Goal: Task Accomplishment & Management: Manage account settings

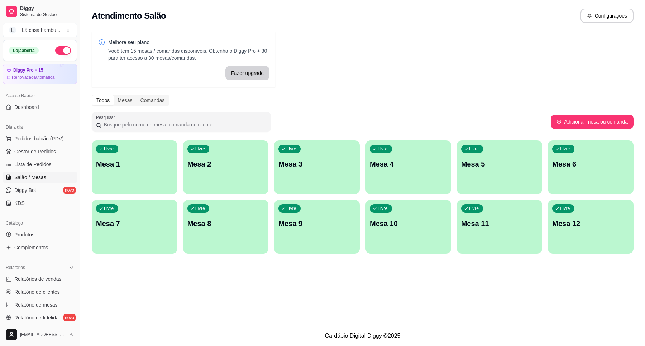
click at [132, 172] on div "Livre Mesa 1" at bounding box center [135, 162] width 86 height 45
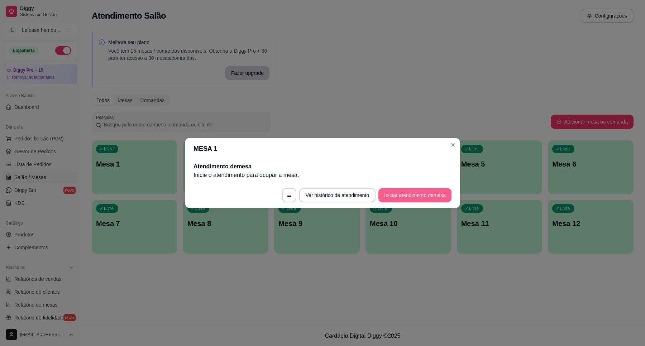
click at [402, 196] on button "Iniciar atendimento de mesa" at bounding box center [414, 195] width 73 height 14
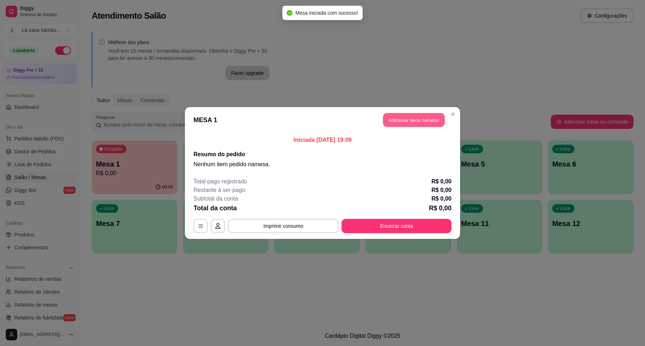
click at [413, 115] on button "Adicionar itens na mesa" at bounding box center [414, 120] width 62 height 14
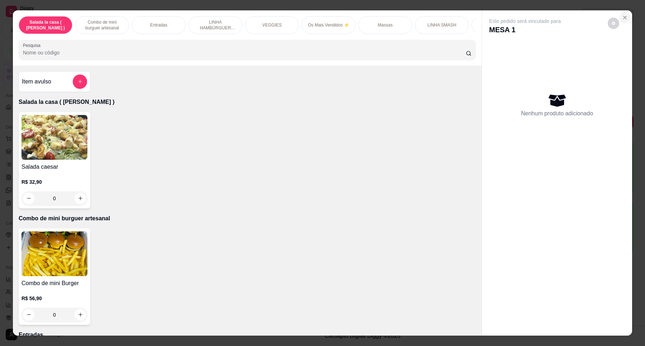
click at [624, 18] on icon "Close" at bounding box center [625, 17] width 3 height 3
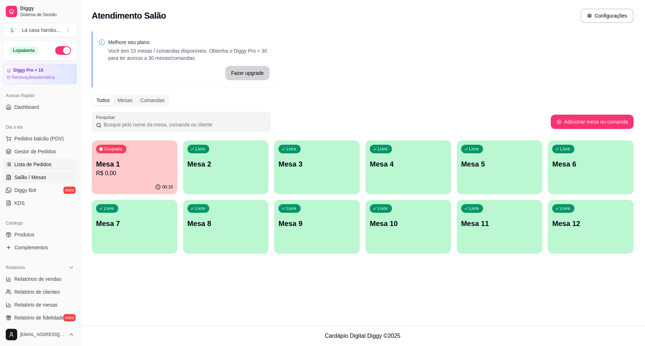
click at [40, 162] on span "Lista de Pedidos" at bounding box center [32, 164] width 37 height 7
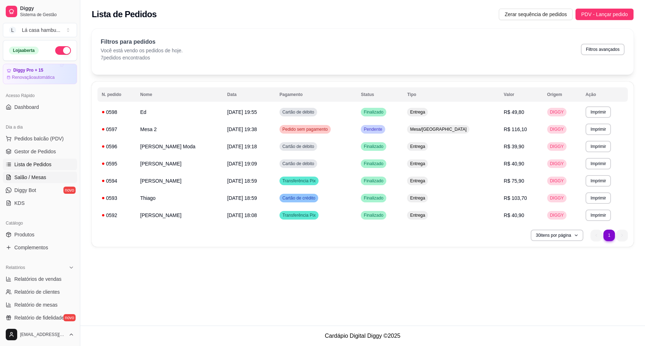
click at [43, 174] on span "Salão / Mesas" at bounding box center [30, 177] width 32 height 7
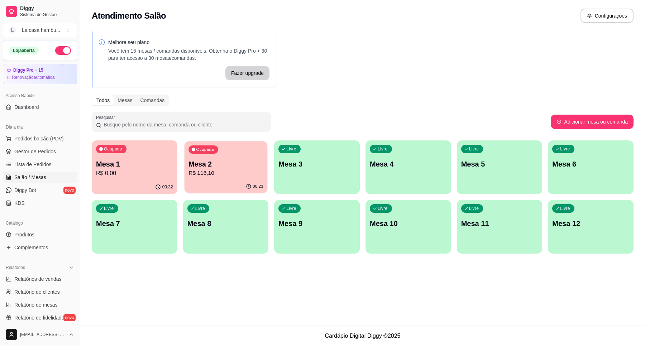
click at [230, 166] on p "Mesa 2" at bounding box center [225, 164] width 75 height 10
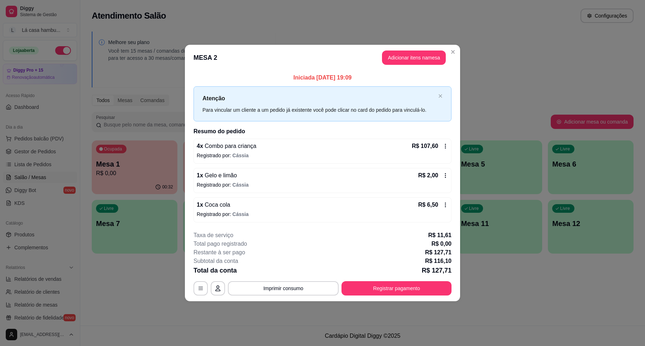
click at [413, 56] on button "Adicionar itens na mesa" at bounding box center [414, 58] width 64 height 14
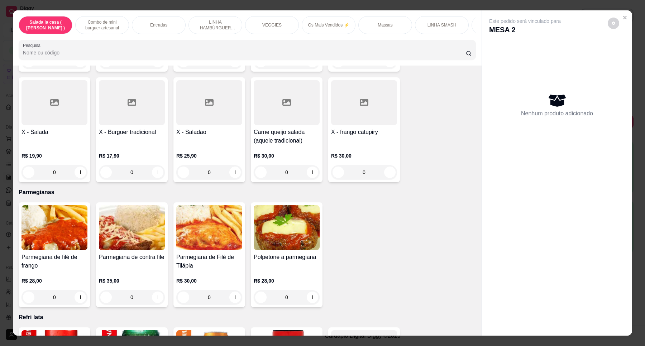
scroll to position [2497, 0]
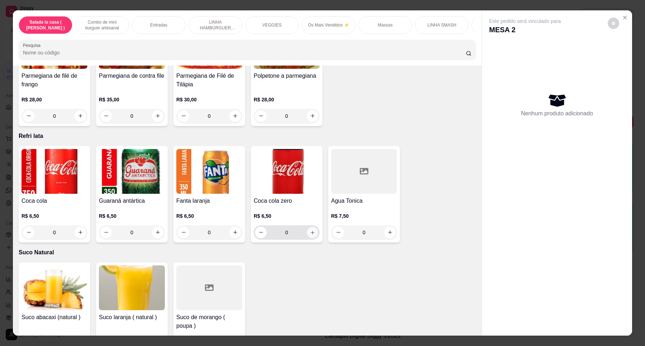
click at [310, 230] on icon "increase-product-quantity" at bounding box center [312, 232] width 5 height 5
type input "1"
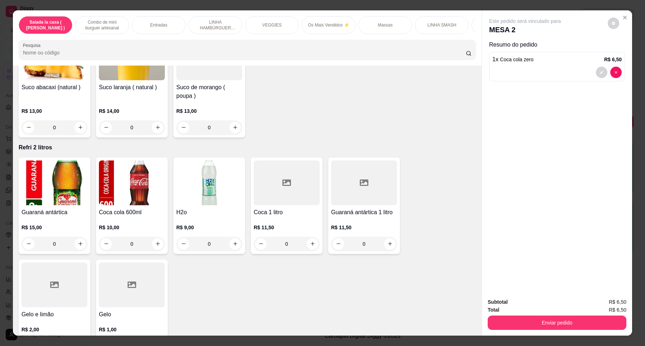
scroll to position [2806, 0]
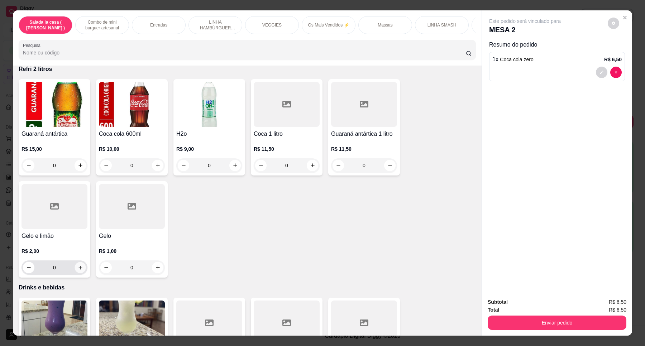
click at [78, 265] on icon "increase-product-quantity" at bounding box center [80, 267] width 5 height 5
type input "1"
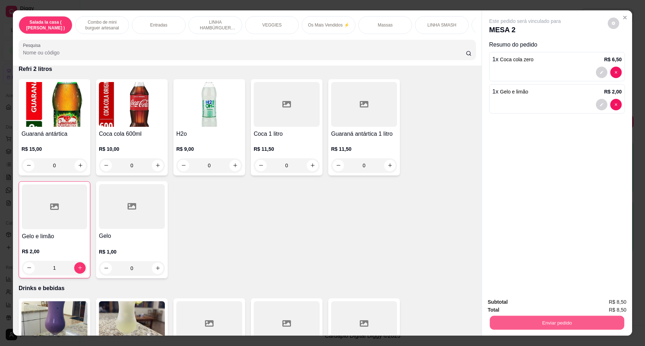
click at [521, 321] on button "Enviar pedido" at bounding box center [557, 323] width 134 height 14
click at [594, 305] on button "Enviar pedido" at bounding box center [607, 305] width 40 height 14
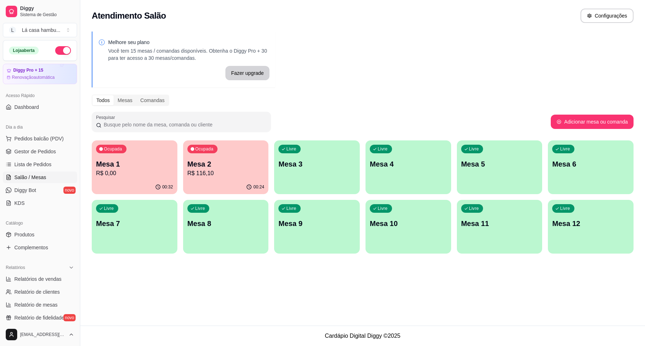
click at [399, 172] on div "Livre Mesa 4" at bounding box center [409, 162] width 86 height 45
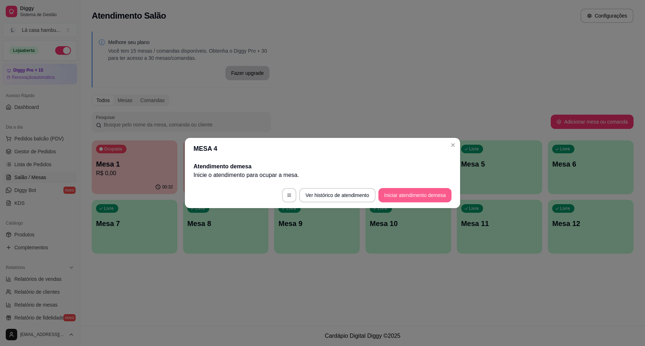
click at [432, 195] on button "Iniciar atendimento de mesa" at bounding box center [414, 195] width 73 height 14
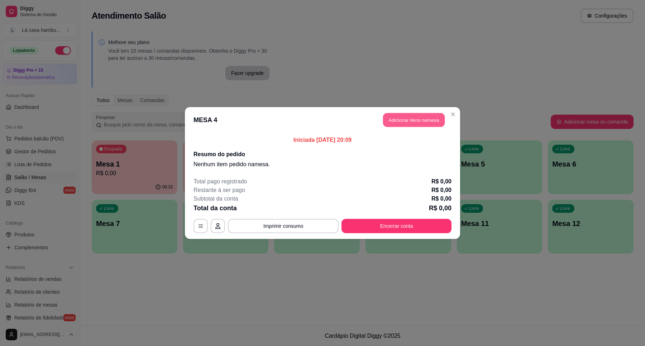
click at [424, 121] on button "Adicionar itens na mesa" at bounding box center [414, 120] width 62 height 14
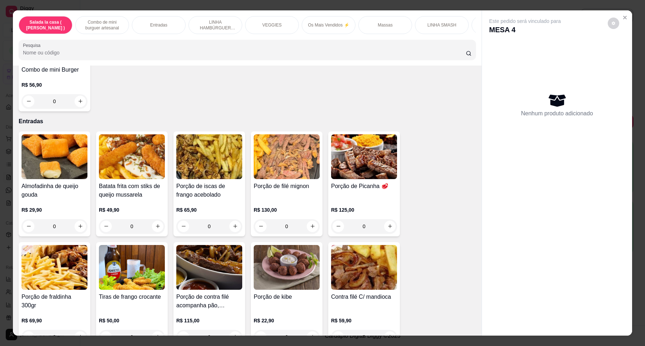
scroll to position [134, 0]
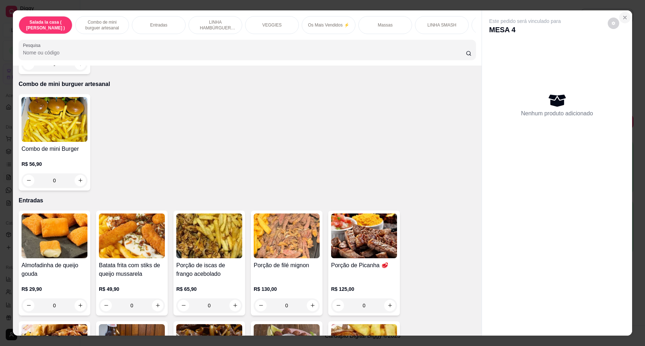
click at [625, 19] on button "Close" at bounding box center [624, 17] width 11 height 11
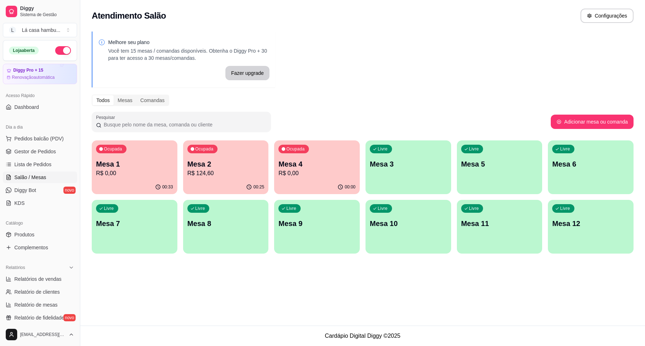
click at [317, 164] on p "Mesa 4" at bounding box center [316, 164] width 77 height 10
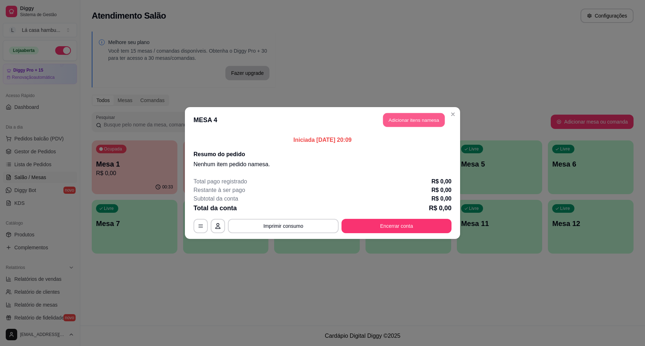
click at [405, 122] on button "Adicionar itens na mesa" at bounding box center [414, 120] width 62 height 14
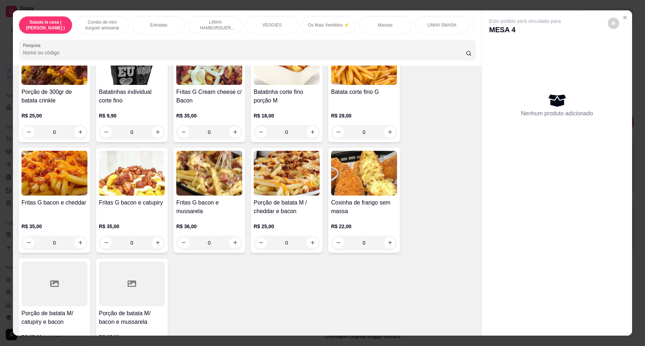
scroll to position [538, 0]
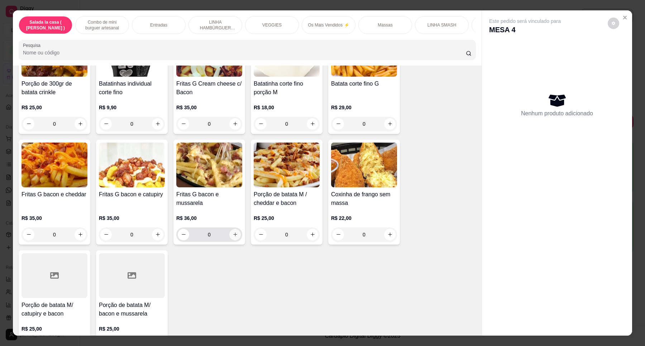
click at [233, 237] on icon "increase-product-quantity" at bounding box center [235, 234] width 5 height 5
type input "1"
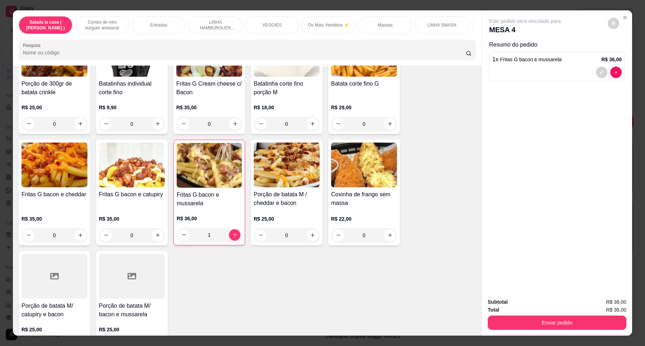
click at [522, 80] on div "1 x Fritas G bacon e mussarela R$ 36,00" at bounding box center [557, 66] width 136 height 29
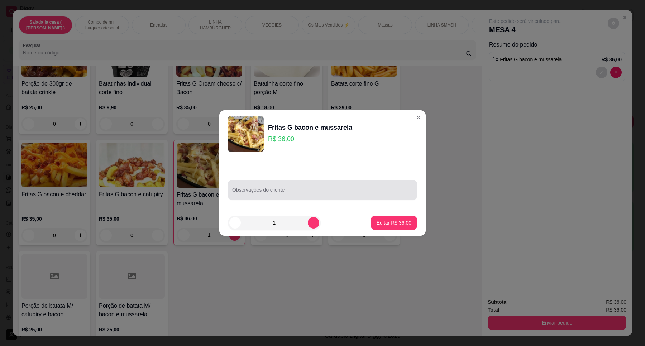
click at [320, 186] on div at bounding box center [322, 190] width 181 height 14
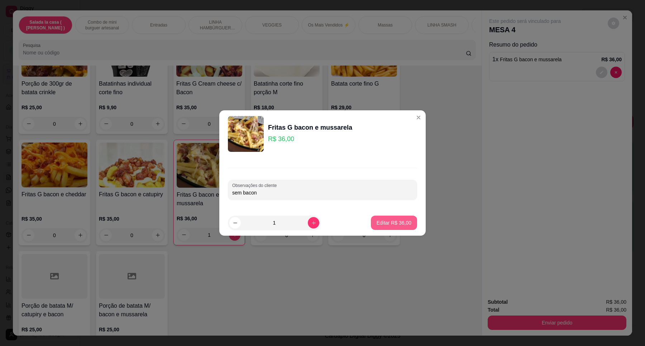
type input "sem bacon"
click at [383, 221] on p "Editar R$ 36,00" at bounding box center [394, 222] width 35 height 7
type input "0"
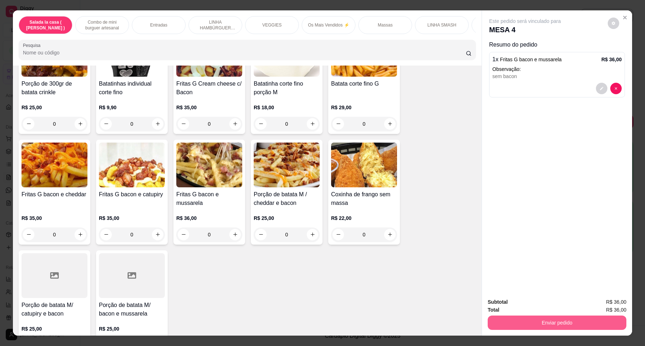
click at [553, 321] on button "Enviar pedido" at bounding box center [557, 323] width 139 height 14
click at [604, 307] on button "Enviar pedido" at bounding box center [607, 305] width 40 height 14
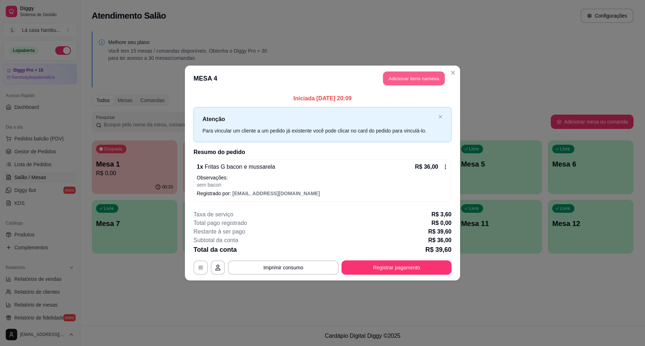
click at [402, 79] on button "Adicionar itens na mesa" at bounding box center [414, 79] width 62 height 14
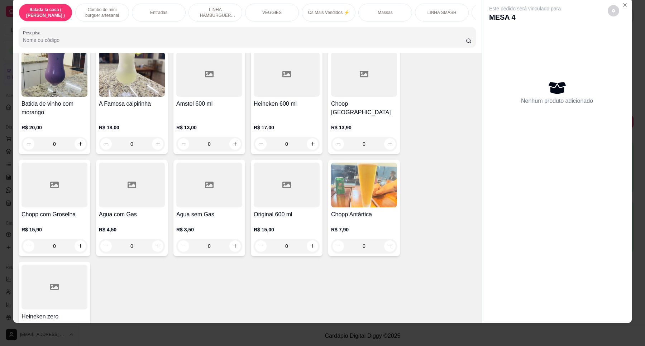
scroll to position [3026, 0]
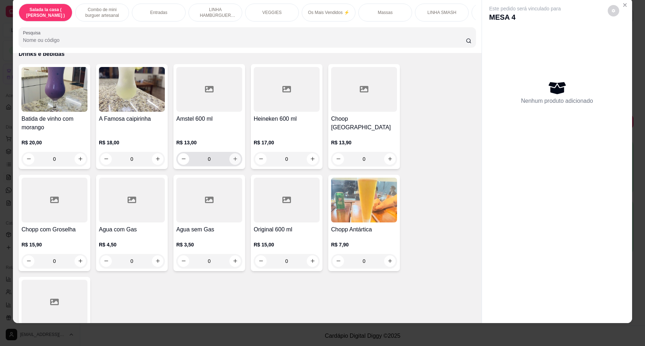
click at [234, 156] on icon "increase-product-quantity" at bounding box center [235, 158] width 5 height 5
type input "1"
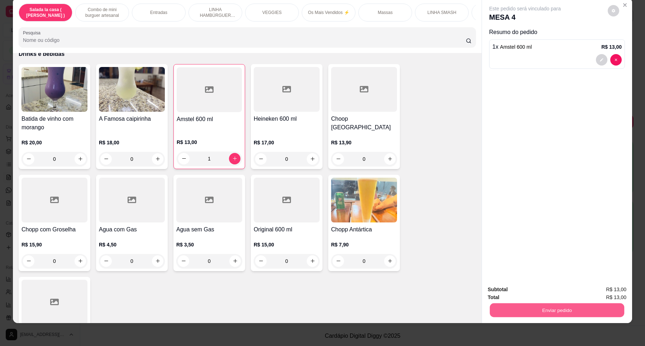
click at [539, 308] on button "Enviar pedido" at bounding box center [557, 311] width 134 height 14
click at [603, 288] on button "Enviar pedido" at bounding box center [607, 293] width 40 height 14
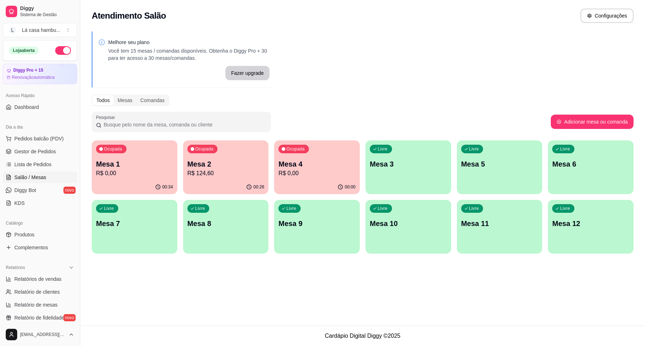
click at [244, 172] on p "R$ 124,60" at bounding box center [225, 173] width 77 height 9
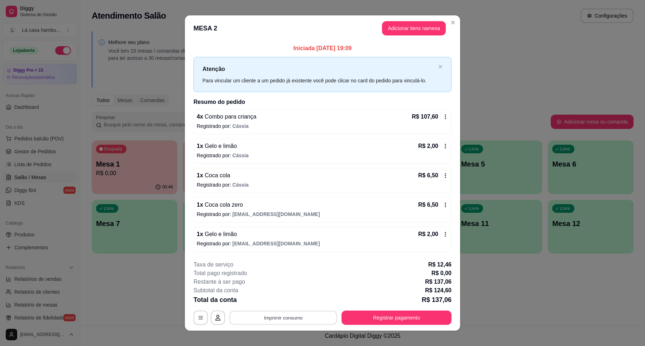
click at [307, 317] on button "Imprimir consumo" at bounding box center [284, 318] width 108 height 14
click at [288, 304] on button "IMPRESSORA" at bounding box center [282, 301] width 50 height 11
click at [395, 316] on button "Registrar pagamento" at bounding box center [396, 318] width 110 height 14
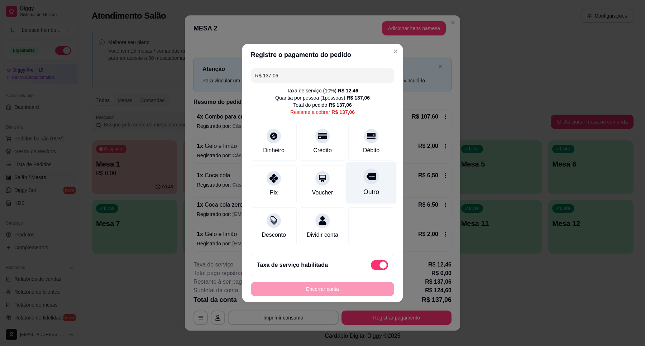
click at [363, 179] on div at bounding box center [371, 176] width 16 height 16
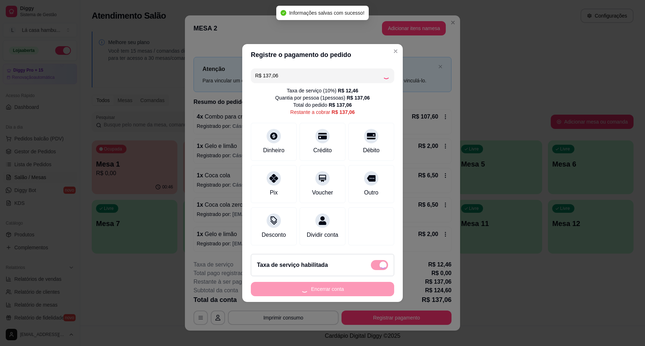
type input "R$ 0,00"
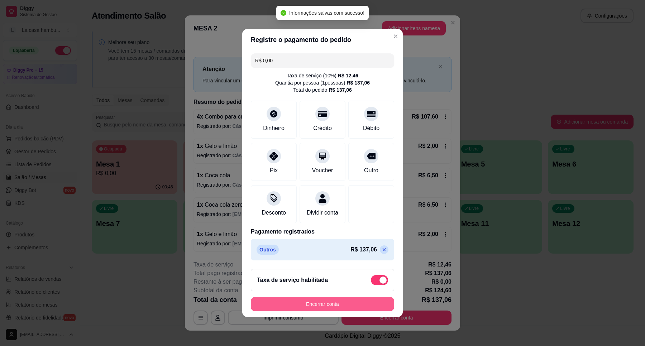
click at [329, 311] on button "Encerrar conta" at bounding box center [322, 304] width 143 height 14
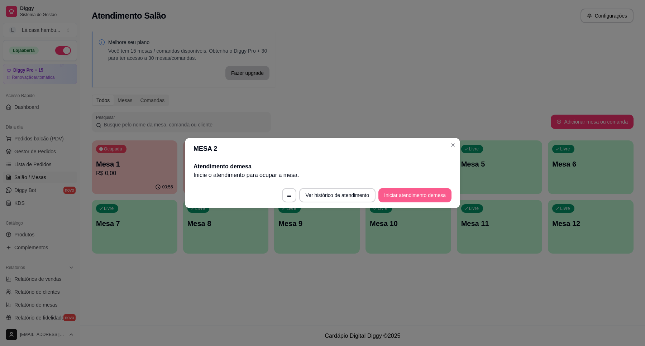
click at [426, 197] on button "Iniciar atendimento de mesa" at bounding box center [414, 195] width 73 height 14
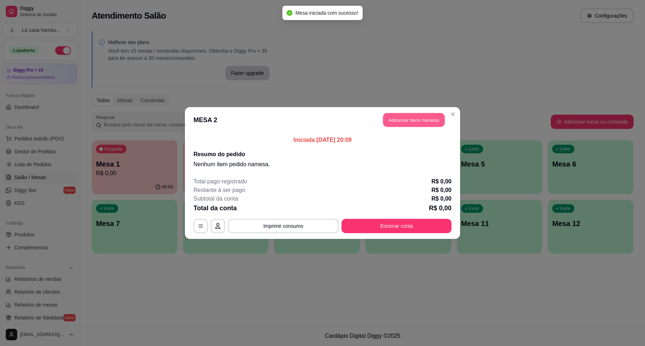
click at [406, 119] on button "Adicionar itens na mesa" at bounding box center [414, 120] width 62 height 14
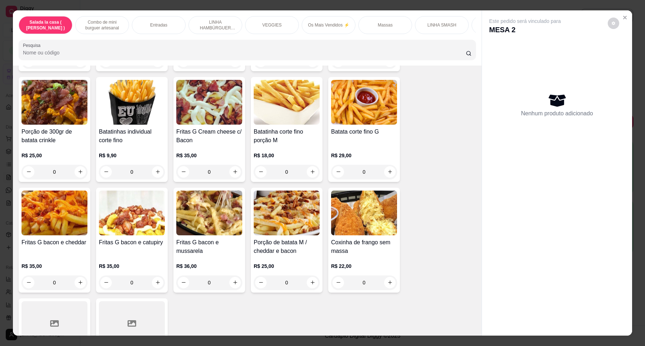
scroll to position [496, 0]
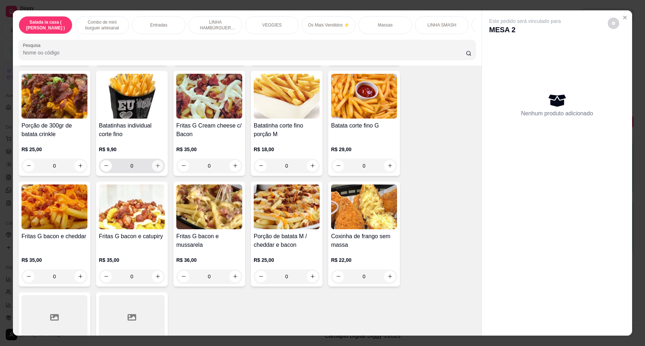
click at [157, 172] on button "increase-product-quantity" at bounding box center [157, 165] width 11 height 11
type input "1"
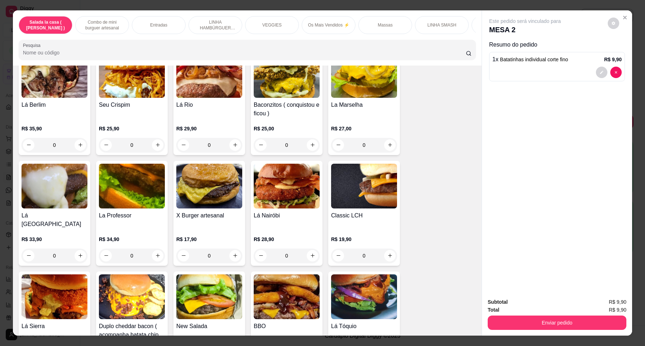
scroll to position [1324, 0]
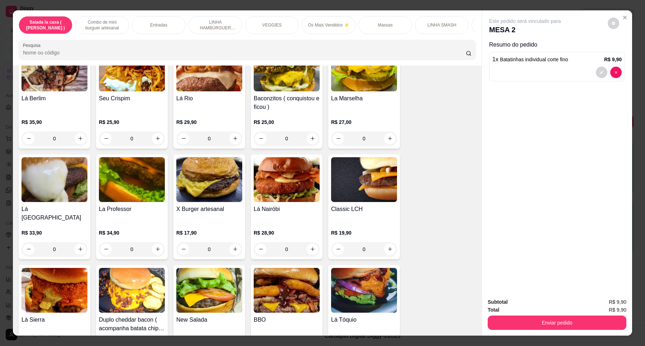
click at [230, 242] on div "0" at bounding box center [209, 249] width 66 height 14
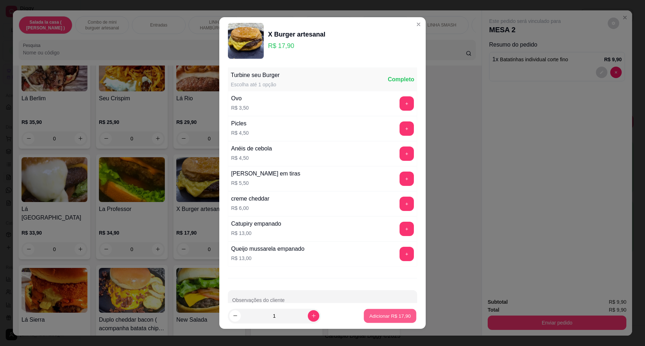
click at [375, 320] on button "Adicionar R$ 17,90" at bounding box center [390, 316] width 53 height 14
type input "1"
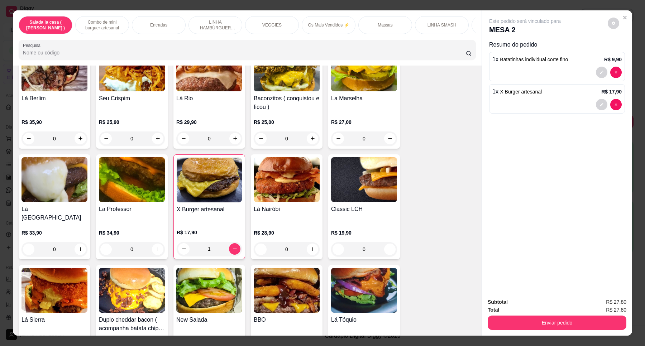
scroll to position [1398, 0]
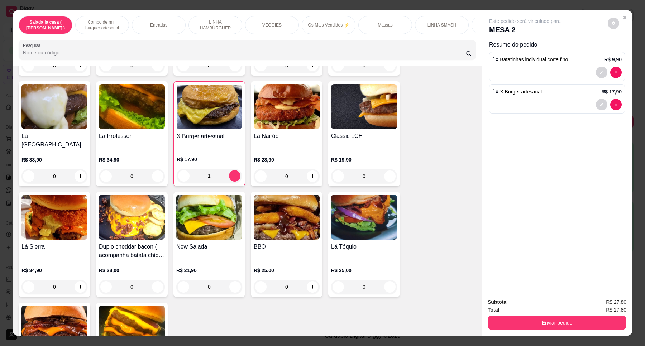
click at [234, 280] on div "0" at bounding box center [209, 287] width 66 height 14
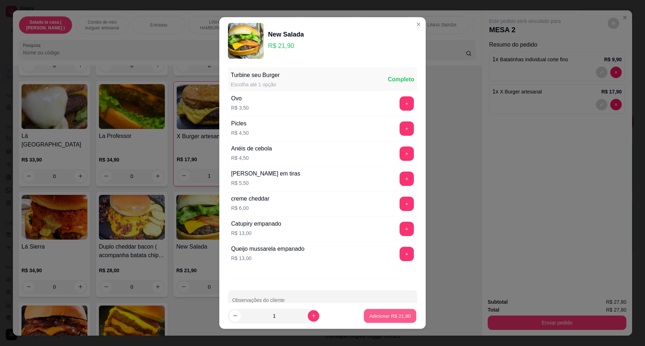
click at [370, 315] on p "Adicionar R$ 21,90" at bounding box center [390, 315] width 42 height 7
type input "1"
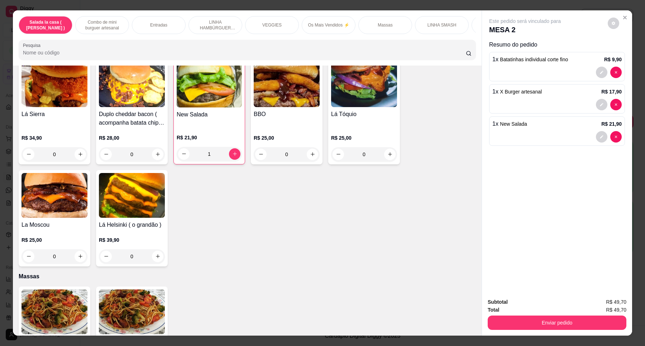
scroll to position [3073, 0]
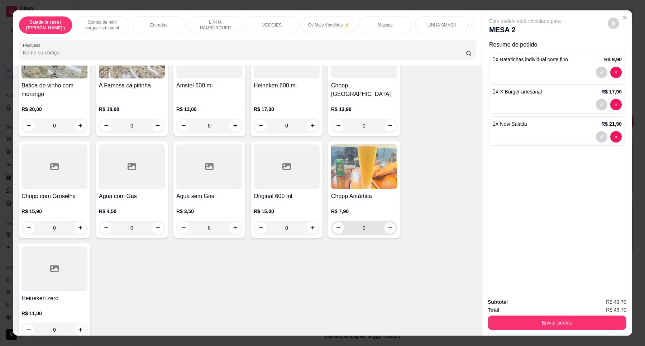
click at [388, 226] on icon "increase-product-quantity" at bounding box center [390, 228] width 4 height 4
type input "1"
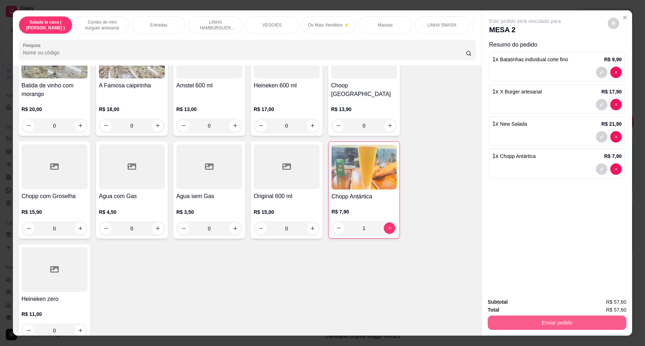
click at [554, 321] on button "Enviar pedido" at bounding box center [557, 323] width 139 height 14
click at [602, 302] on button "Enviar pedido" at bounding box center [607, 305] width 40 height 14
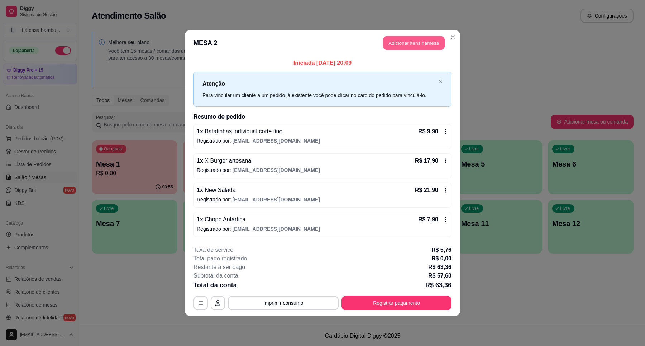
click at [413, 45] on button "Adicionar itens na mesa" at bounding box center [414, 43] width 62 height 14
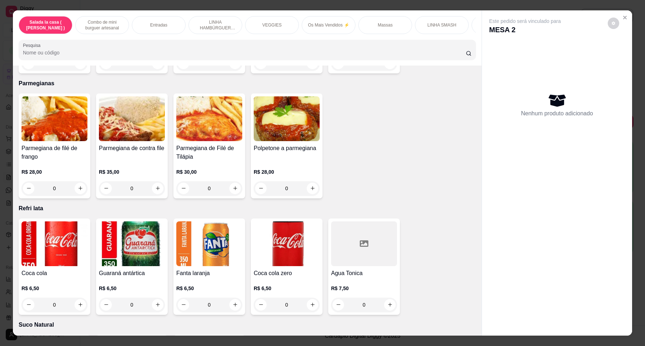
scroll to position [2430, 0]
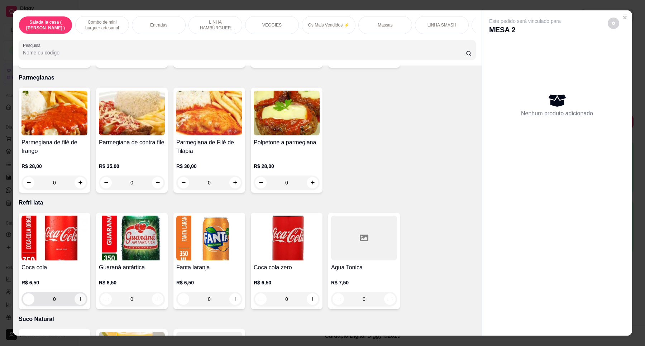
click at [76, 293] on button "increase-product-quantity" at bounding box center [80, 298] width 11 height 11
type input "1"
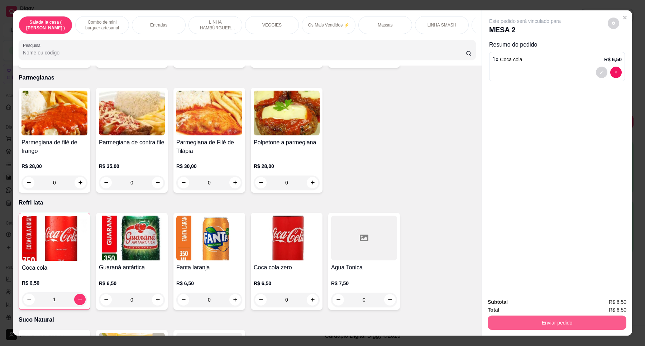
click at [570, 322] on button "Enviar pedido" at bounding box center [557, 323] width 139 height 14
click at [596, 305] on button "Enviar pedido" at bounding box center [607, 305] width 40 height 14
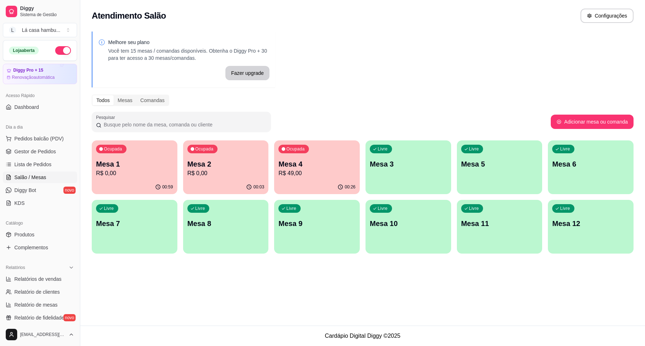
click at [317, 168] on p "Mesa 4" at bounding box center [316, 164] width 77 height 10
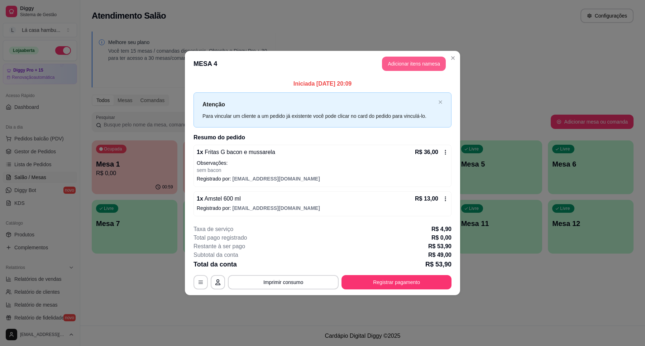
click at [423, 61] on button "Adicionar itens na mesa" at bounding box center [414, 64] width 64 height 14
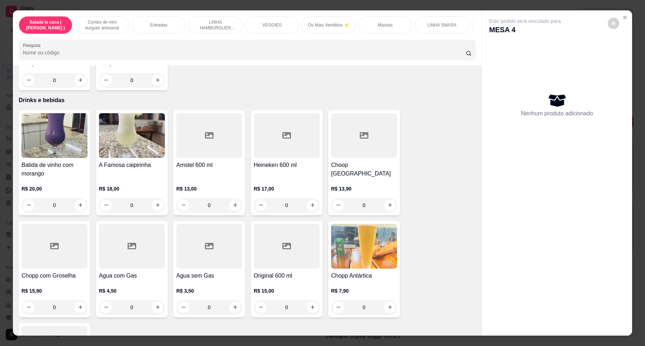
scroll to position [3071, 0]
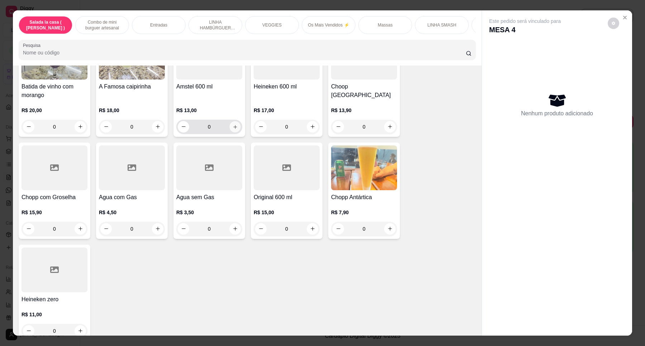
click at [233, 125] on icon "increase-product-quantity" at bounding box center [235, 127] width 4 height 4
type input "1"
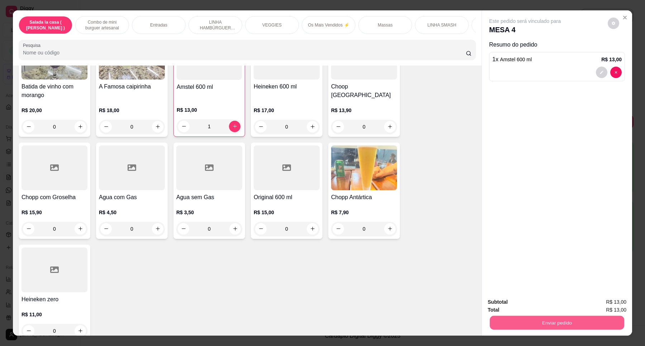
click at [558, 321] on button "Enviar pedido" at bounding box center [557, 323] width 134 height 14
click at [608, 305] on button "Enviar pedido" at bounding box center [607, 305] width 40 height 14
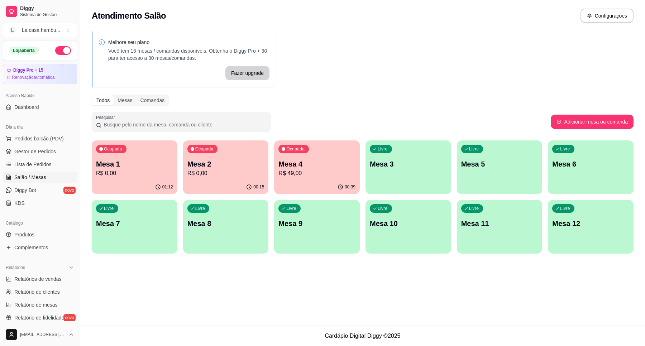
click at [235, 171] on p "R$ 0,00" at bounding box center [225, 173] width 77 height 9
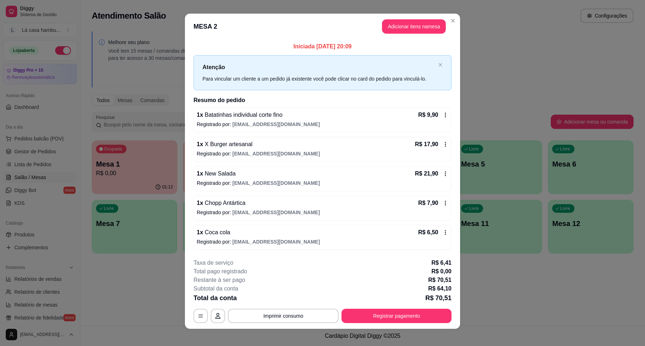
scroll to position [0, 0]
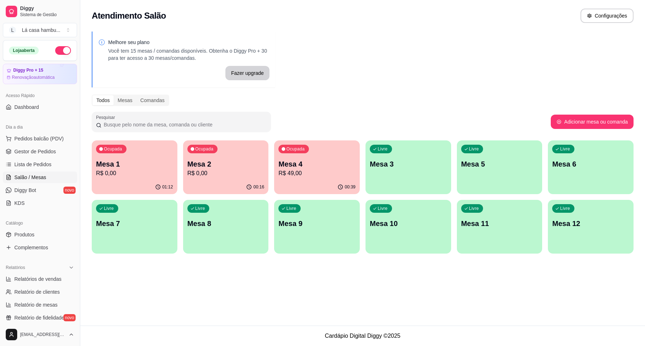
click at [270, 159] on div "Ocupada Mesa 1 R$ 0,00 01:12 Ocupada Mesa 2 R$ 0,00 00:16 Ocupada Mesa 4 R$ 49,…" at bounding box center [363, 196] width 542 height 113
click at [253, 162] on p "Mesa 2" at bounding box center [225, 164] width 77 height 10
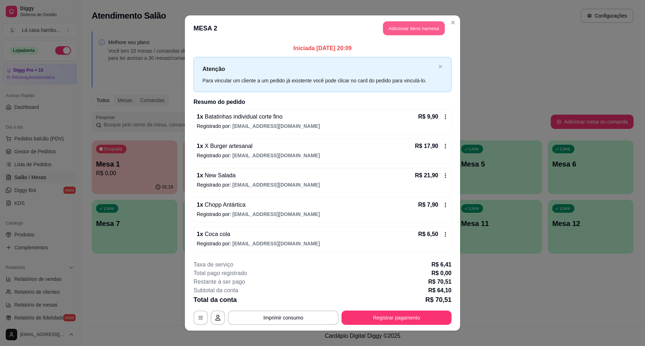
click at [433, 30] on button "Adicionar itens na mesa" at bounding box center [414, 29] width 62 height 14
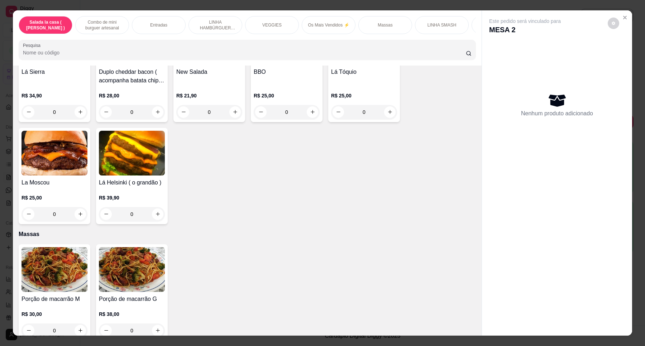
scroll to position [3071, 0]
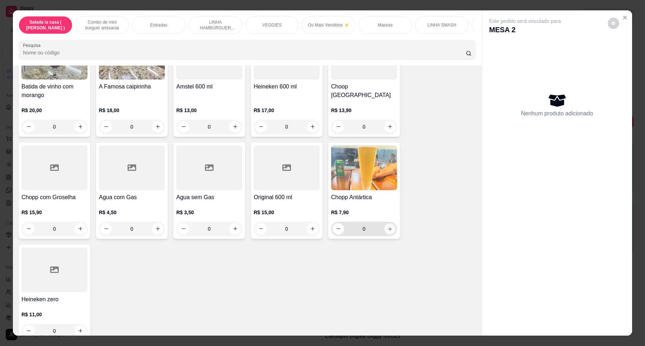
click at [387, 226] on icon "increase-product-quantity" at bounding box center [389, 228] width 5 height 5
type input "1"
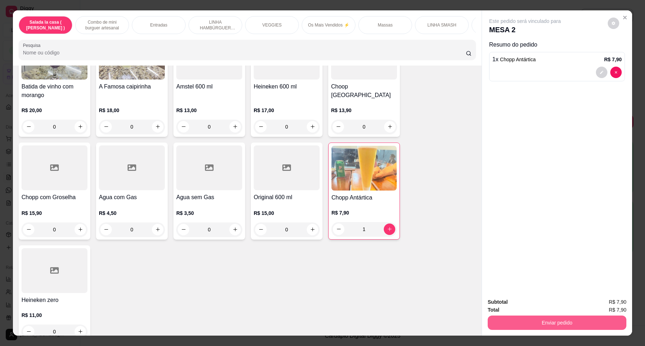
click at [549, 322] on button "Enviar pedido" at bounding box center [557, 323] width 139 height 14
click at [606, 301] on button "Enviar pedido" at bounding box center [607, 305] width 40 height 14
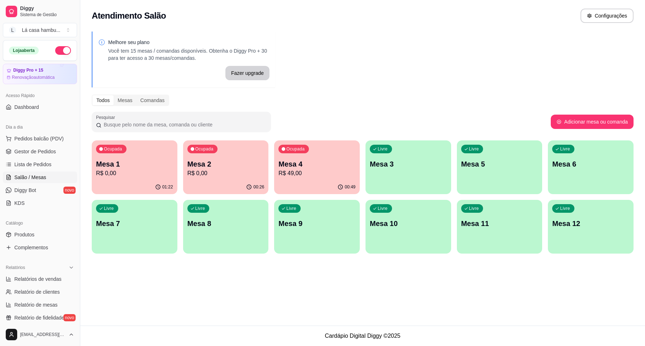
click at [149, 172] on p "R$ 0,00" at bounding box center [134, 173] width 77 height 9
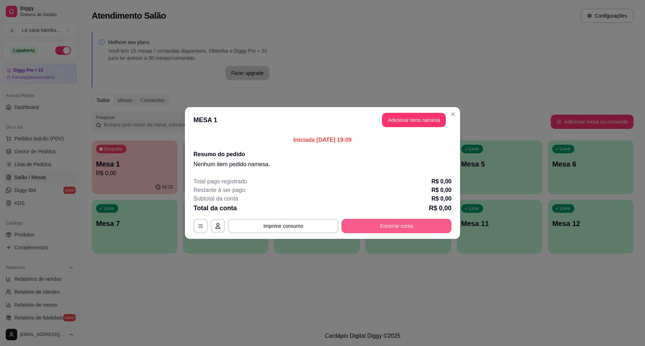
click at [386, 229] on button "Encerrar conta" at bounding box center [396, 226] width 110 height 14
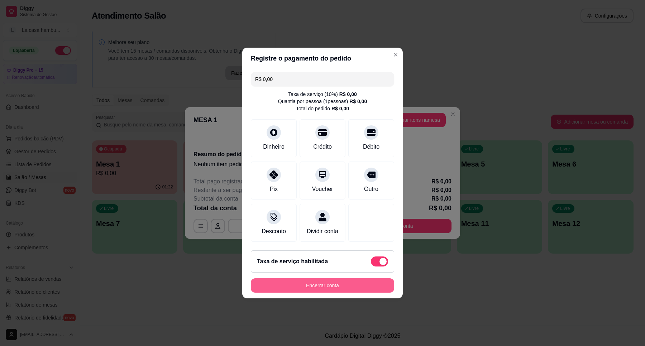
click at [337, 291] on button "Encerrar conta" at bounding box center [322, 285] width 143 height 14
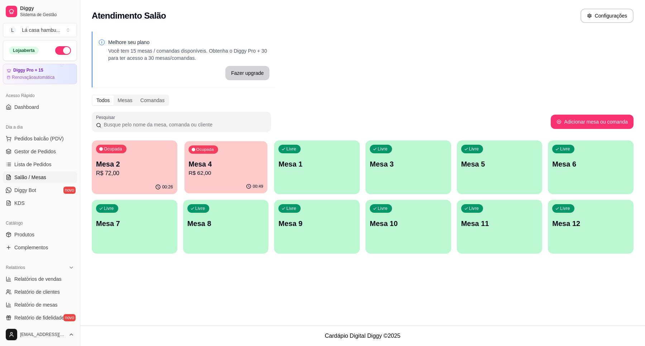
click at [229, 178] on div "Ocupada Mesa 4 R$ 62,00" at bounding box center [225, 160] width 83 height 39
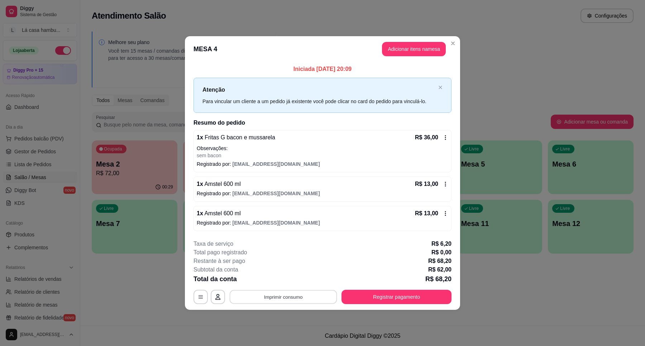
click at [293, 298] on button "Imprimir consumo" at bounding box center [284, 297] width 108 height 14
click at [288, 285] on button "IMPRESSORA" at bounding box center [285, 280] width 52 height 11
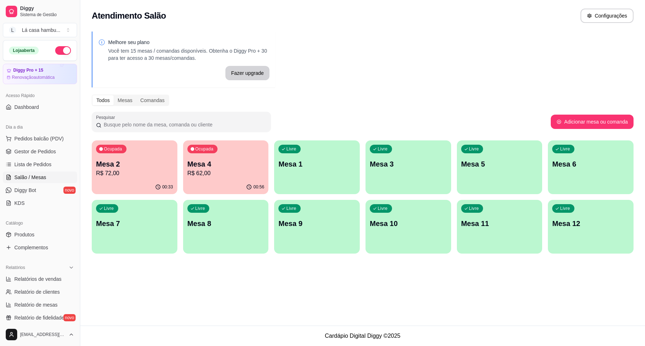
click at [261, 167] on p "Mesa 4" at bounding box center [225, 164] width 77 height 10
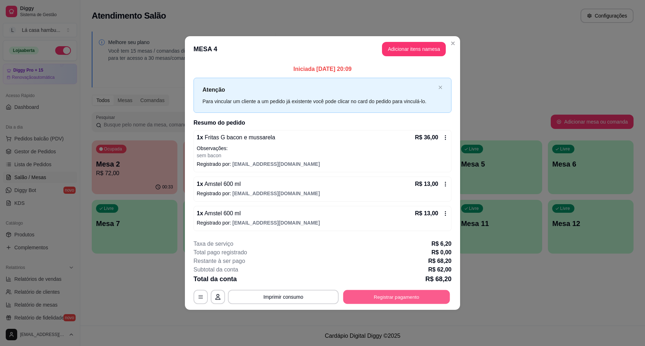
click at [380, 296] on button "Registrar pagamento" at bounding box center [396, 297] width 107 height 14
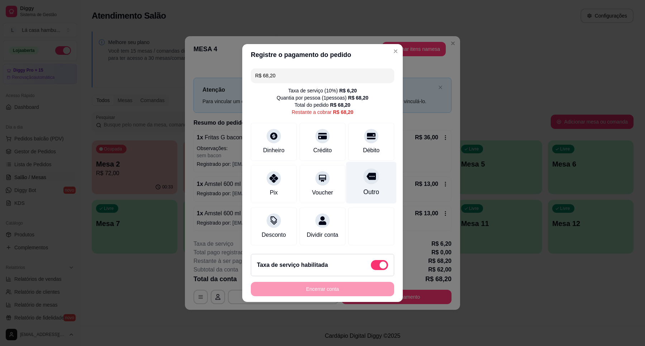
click at [368, 175] on icon at bounding box center [371, 176] width 9 height 7
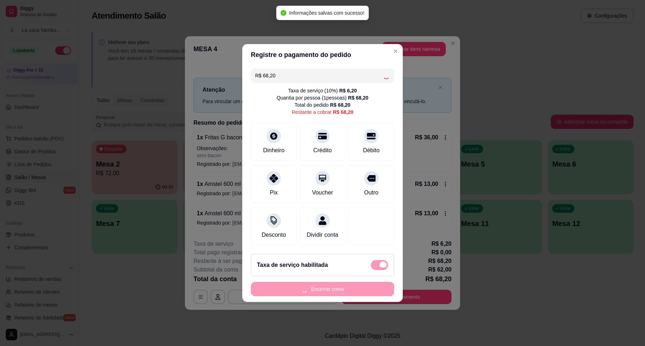
type input "R$ 0,00"
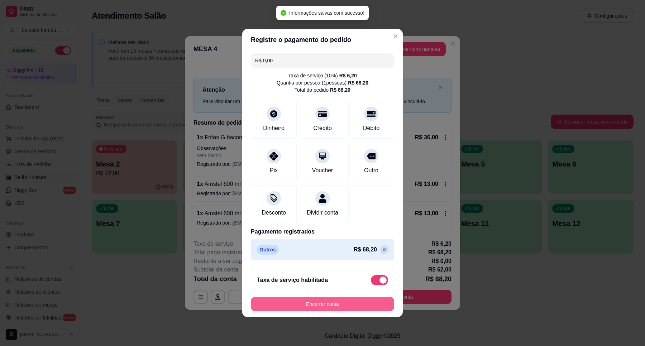
click at [321, 308] on button "Encerrar conta" at bounding box center [322, 304] width 143 height 14
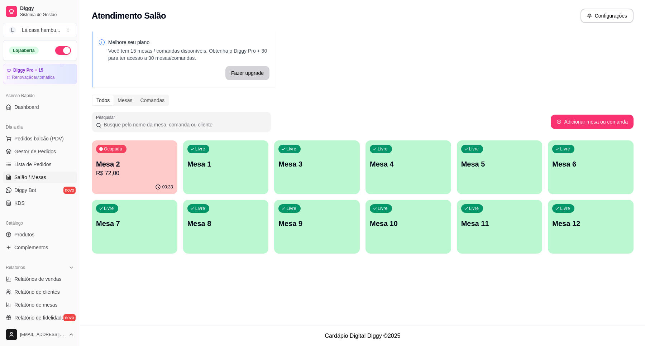
click at [132, 154] on div "Ocupada Mesa 2 R$ 72,00" at bounding box center [135, 160] width 86 height 40
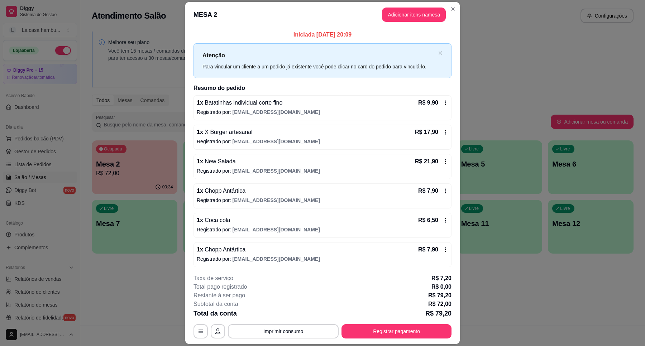
click at [293, 324] on div "**********" at bounding box center [323, 306] width 258 height 65
click at [300, 334] on button "Imprimir consumo" at bounding box center [283, 331] width 111 height 14
click at [281, 312] on button "IMPRESSORA" at bounding box center [282, 314] width 52 height 11
click at [360, 330] on button "Registrar pagamento" at bounding box center [396, 332] width 107 height 14
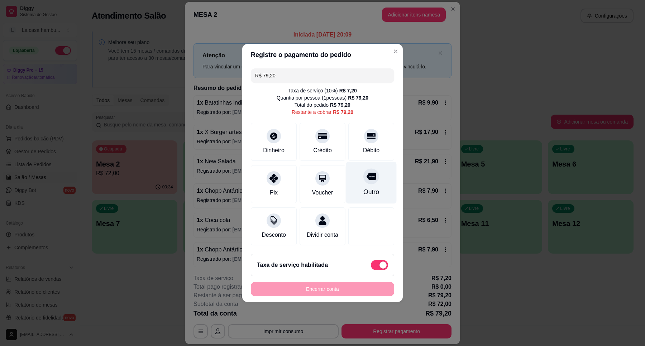
click at [375, 172] on div "Outro" at bounding box center [371, 183] width 51 height 42
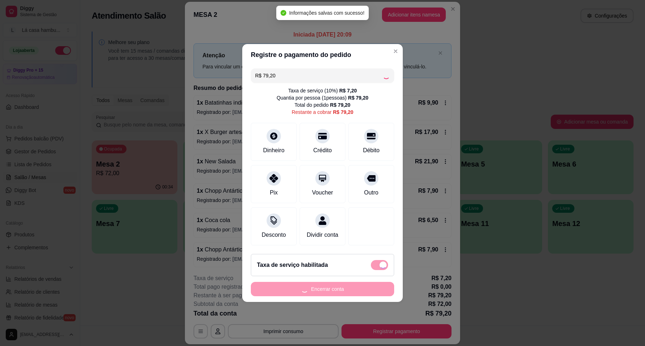
type input "R$ 0,00"
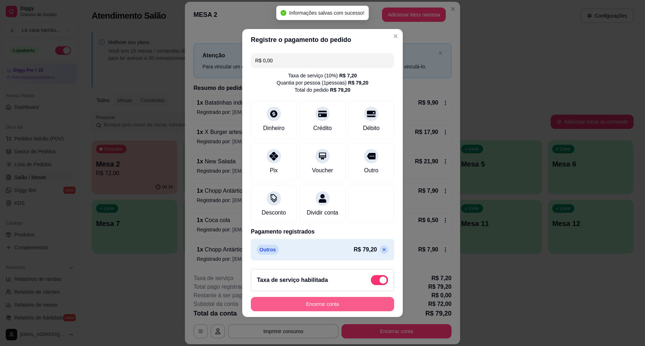
click at [339, 307] on button "Encerrar conta" at bounding box center [322, 304] width 143 height 14
